Goal: Task Accomplishment & Management: Complete application form

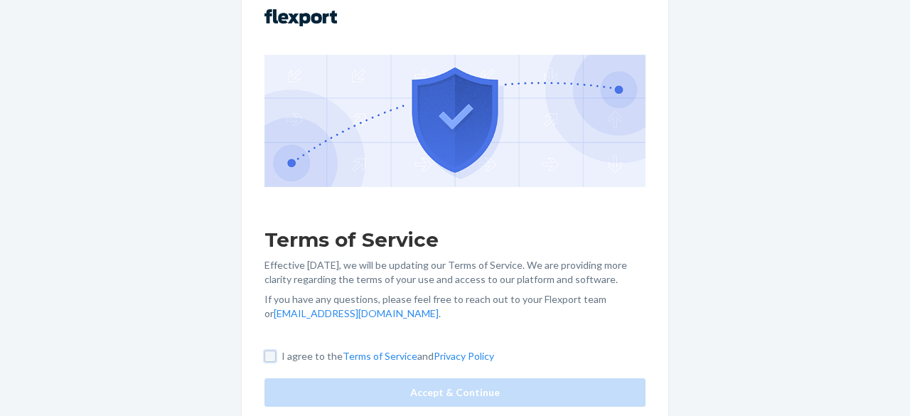
click at [267, 362] on input "I agree to the Terms of Service and Privacy Policy" at bounding box center [269, 356] width 11 height 11
checkbox input "true"
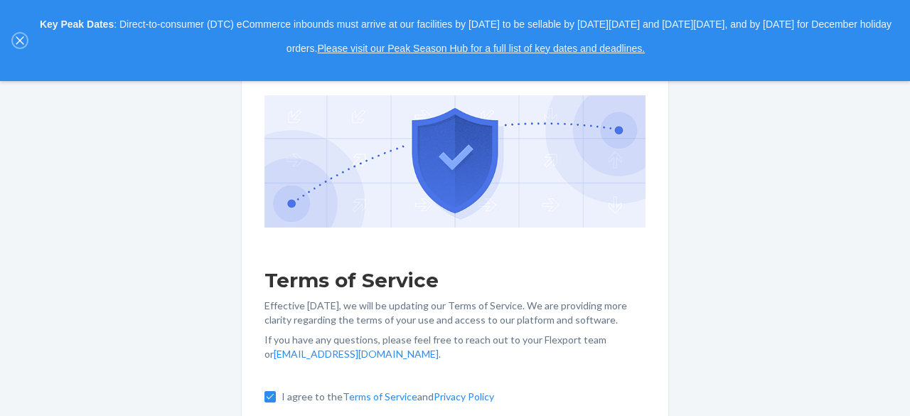
click at [21, 42] on icon "close," at bounding box center [20, 41] width 8 height 8
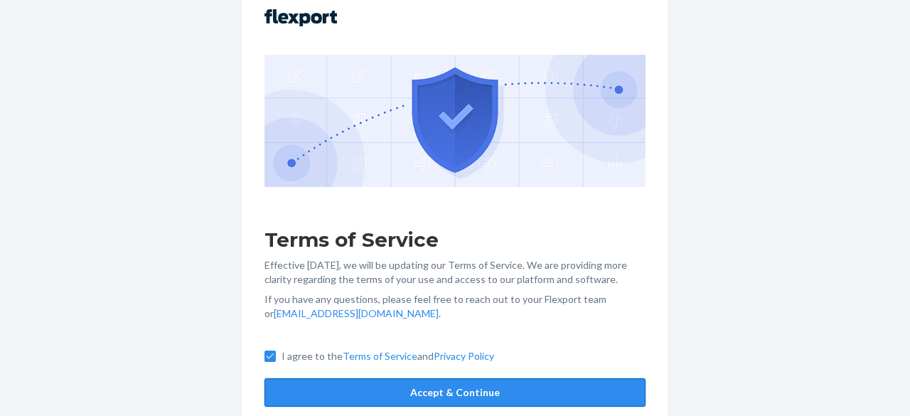
click at [582, 398] on button "Accept & Continue" at bounding box center [454, 392] width 381 height 28
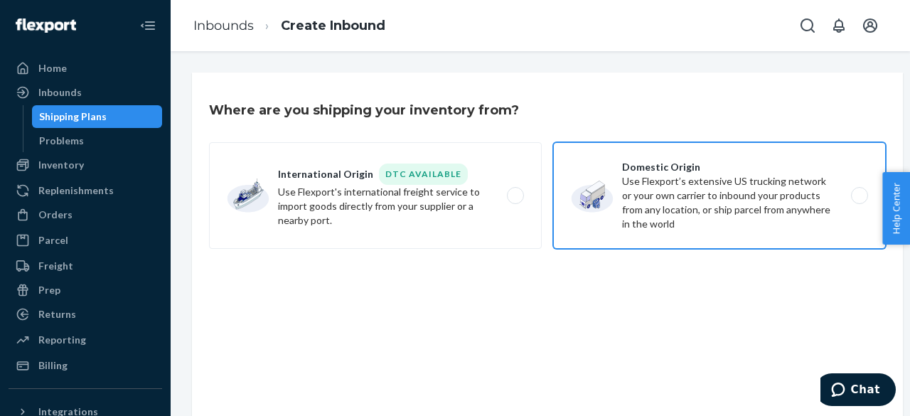
click at [812, 188] on label "Domestic Origin Use Flexport’s extensive US trucking network or your own carrie…" at bounding box center [719, 195] width 333 height 107
click at [859, 191] on input "Domestic Origin Use Flexport’s extensive US trucking network or your own carrie…" at bounding box center [863, 195] width 9 height 9
radio input "true"
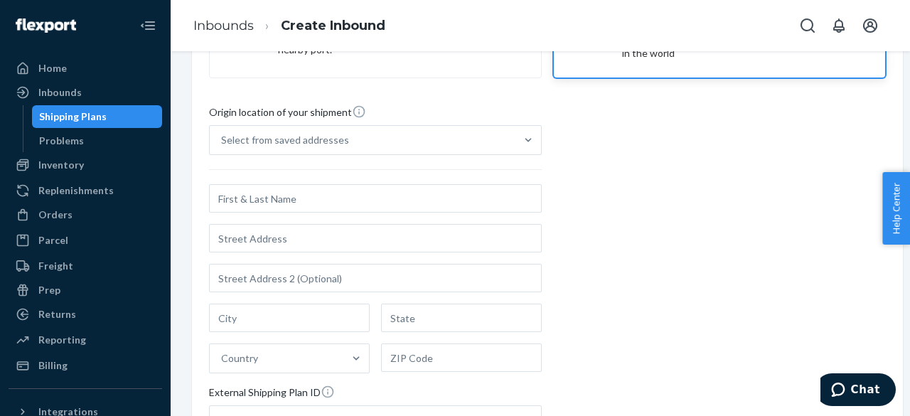
scroll to position [181, 0]
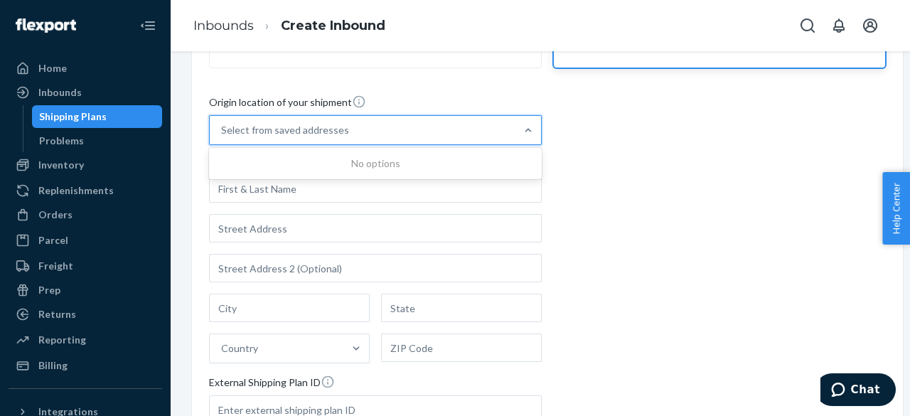
click at [308, 121] on div "Select from saved addresses" at bounding box center [363, 130] width 306 height 28
click at [223, 123] on input "0 results available. Use Up and Down to choose options, press Enter to select t…" at bounding box center [221, 130] width 1 height 14
drag, startPoint x: 378, startPoint y: 86, endPoint x: 390, endPoint y: 80, distance: 14.0
click at [378, 86] on div "Where are you shipping your inventory from? International Origin DTC Available …" at bounding box center [547, 201] width 711 height 619
